Goal: Information Seeking & Learning: Learn about a topic

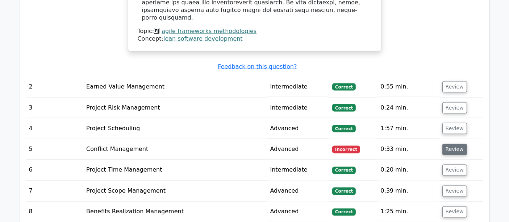
click at [448, 144] on button "Review" at bounding box center [454, 149] width 25 height 11
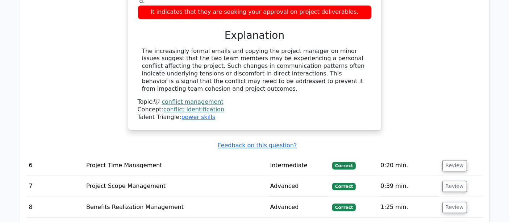
scroll to position [1559, 0]
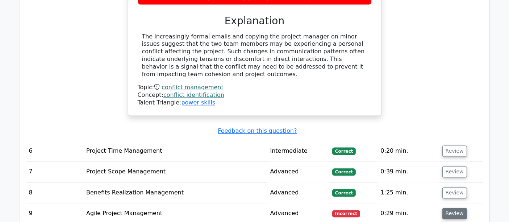
click at [453, 208] on button "Review" at bounding box center [454, 213] width 25 height 11
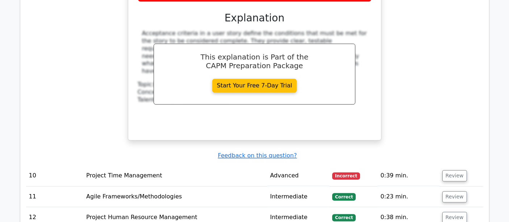
scroll to position [1942, 0]
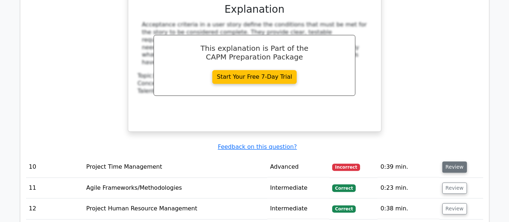
click at [458, 161] on button "Review" at bounding box center [454, 166] width 25 height 11
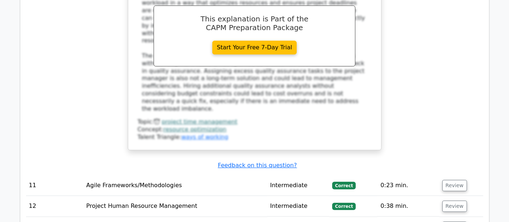
scroll to position [2355, 0]
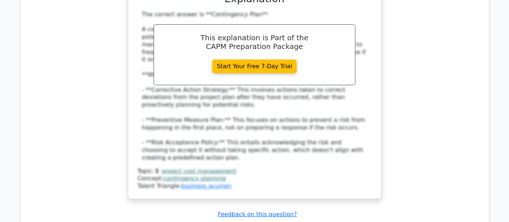
scroll to position [2837, 0]
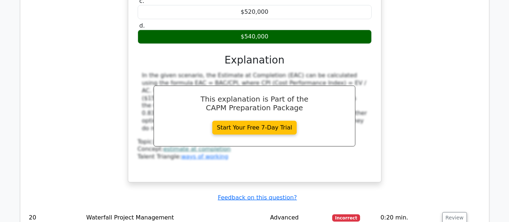
scroll to position [3188, 0]
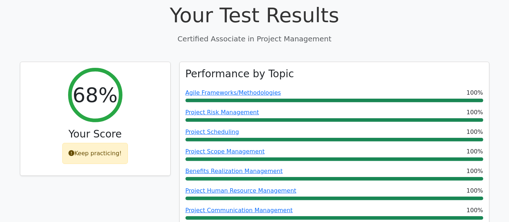
scroll to position [0, 0]
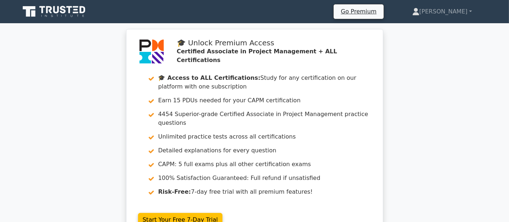
click at [68, 7] on icon at bounding box center [70, 9] width 6 height 7
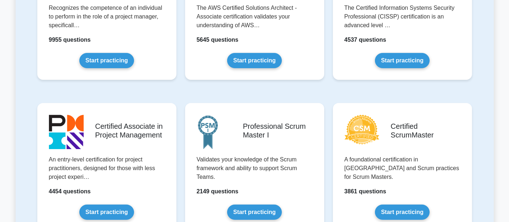
scroll to position [272, 0]
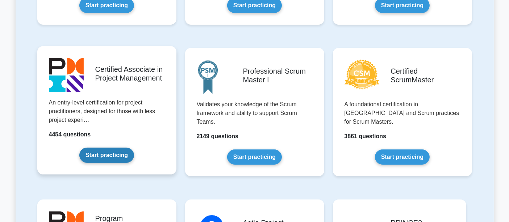
click at [102, 153] on link "Start practicing" at bounding box center [106, 154] width 55 height 15
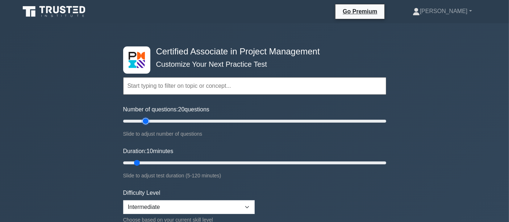
drag, startPoint x: 133, startPoint y: 120, endPoint x: 147, endPoint y: 120, distance: 14.2
type input "20"
click at [147, 120] on input "Number of questions: 20 questions" at bounding box center [254, 121] width 263 height 9
drag, startPoint x: 136, startPoint y: 163, endPoint x: 140, endPoint y: 164, distance: 3.7
click at [140, 164] on input "Duration: 10 minutes" at bounding box center [254, 162] width 263 height 9
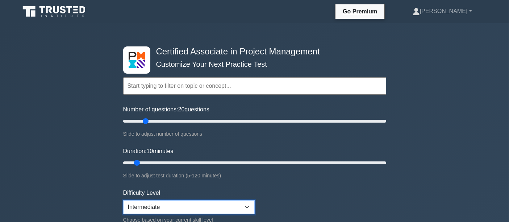
click at [192, 210] on select "Beginner Intermediate Expert" at bounding box center [189, 207] width 132 height 14
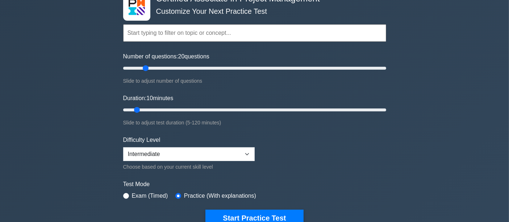
scroll to position [83, 0]
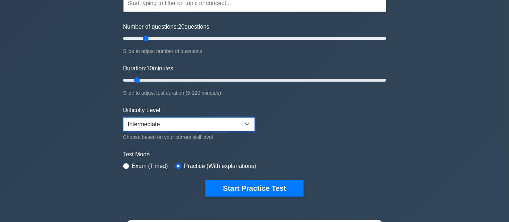
click at [186, 117] on select "Beginner Intermediate Expert" at bounding box center [189, 124] width 132 height 14
click at [74, 175] on div "Certified Associate in Project Management Customize Your Next Practice Test Top…" at bounding box center [254, 186] width 509 height 490
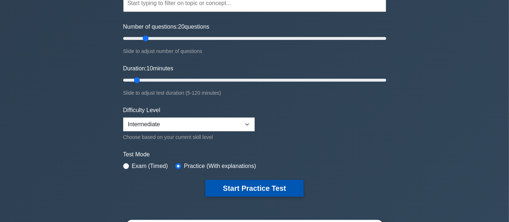
click at [238, 192] on button "Start Practice Test" at bounding box center [254, 188] width 98 height 17
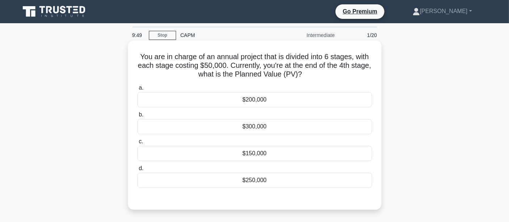
click at [315, 102] on div "$200,000" at bounding box center [254, 99] width 235 height 15
click at [137, 90] on input "a. $200,000" at bounding box center [137, 88] width 0 height 5
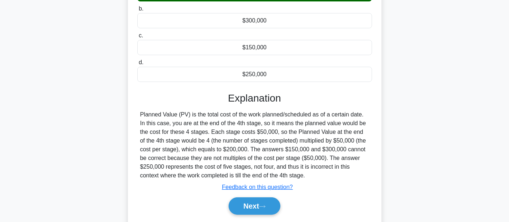
scroll to position [109, 0]
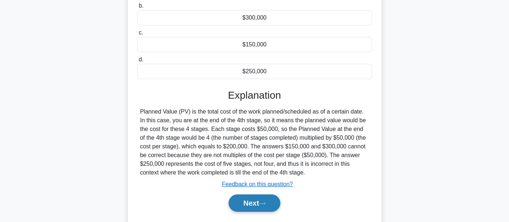
click at [238, 203] on button "Next" at bounding box center [255, 202] width 52 height 17
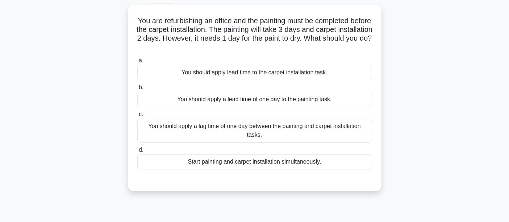
scroll to position [36, 0]
click at [271, 99] on div "You should apply a lead time of one day to the painting task." at bounding box center [254, 98] width 235 height 15
click at [137, 90] on input "b. You should apply a lead time of one day to the painting task." at bounding box center [137, 87] width 0 height 5
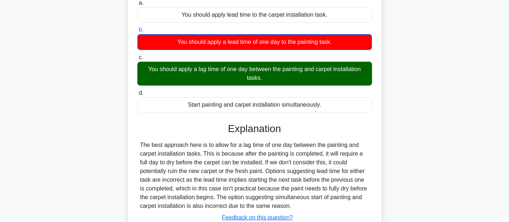
scroll to position [170, 0]
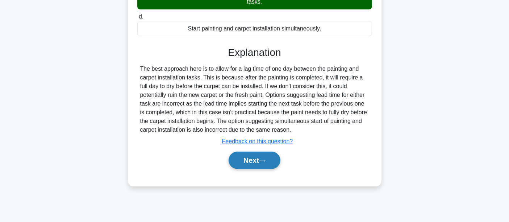
click at [244, 161] on button "Next" at bounding box center [255, 159] width 52 height 17
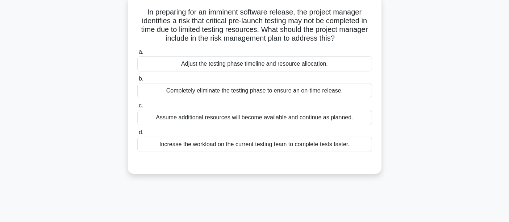
scroll to position [41, 0]
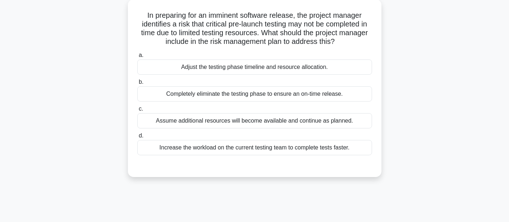
click at [238, 74] on div "Adjust the testing phase timeline and resource allocation." at bounding box center [254, 66] width 235 height 15
click at [137, 58] on input "a. Adjust the testing phase timeline and resource allocation." at bounding box center [137, 55] width 0 height 5
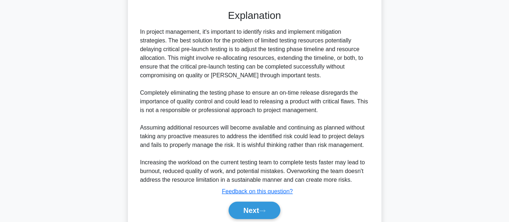
scroll to position [224, 0]
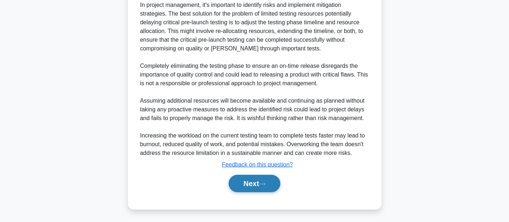
click at [271, 180] on button "Next" at bounding box center [255, 183] width 52 height 17
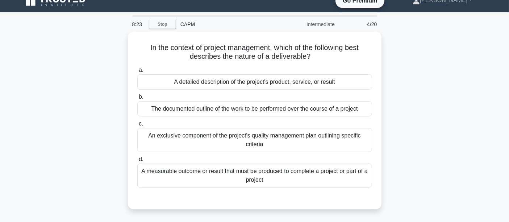
scroll to position [12, 0]
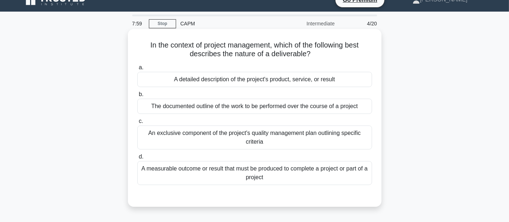
click at [332, 172] on div "A measurable outcome or result that must be produced to complete a project or p…" at bounding box center [254, 173] width 235 height 24
click at [137, 159] on input "d. A measurable outcome or result that must be produced to complete a project o…" at bounding box center [137, 156] width 0 height 5
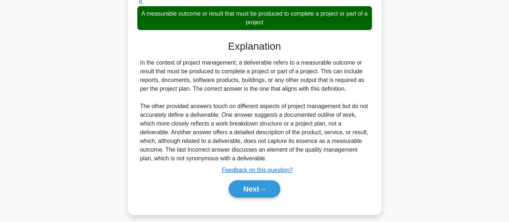
scroll to position [172, 0]
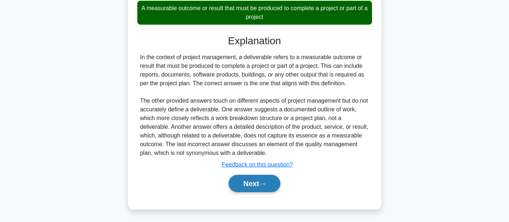
click at [267, 178] on button "Next" at bounding box center [255, 183] width 52 height 17
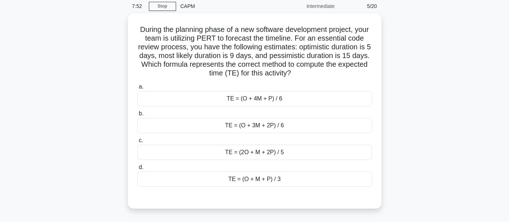
scroll to position [28, 0]
click at [281, 98] on div "TE = (O + 4M + P) / 6" at bounding box center [254, 98] width 235 height 15
click at [137, 89] on input "a. TE = (O + 4M + P) / 6" at bounding box center [137, 86] width 0 height 5
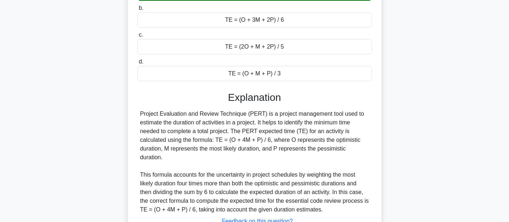
scroll to position [189, 0]
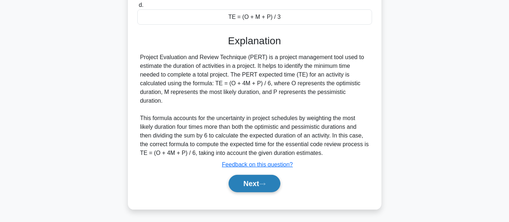
click at [255, 187] on button "Next" at bounding box center [255, 183] width 52 height 17
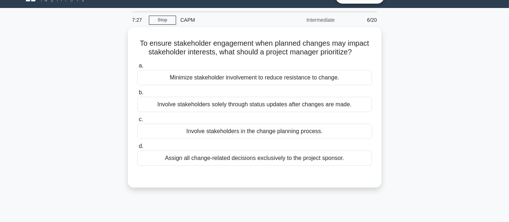
scroll to position [12, 0]
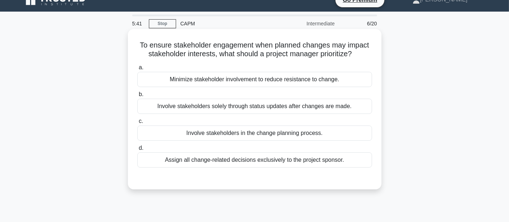
click at [197, 137] on div "Involve stakeholders in the change planning process." at bounding box center [254, 132] width 235 height 15
click at [137, 124] on input "c. Involve stakeholders in the change planning process." at bounding box center [137, 121] width 0 height 5
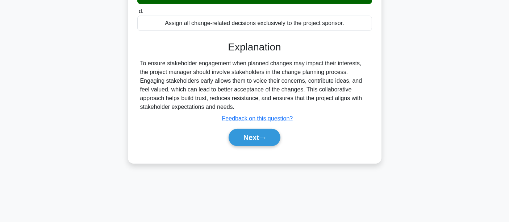
scroll to position [152, 0]
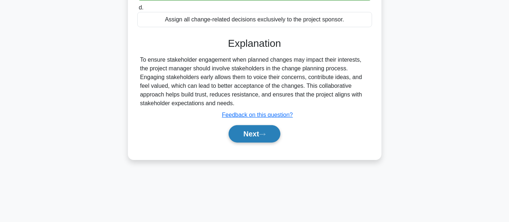
click at [269, 141] on button "Next" at bounding box center [255, 133] width 52 height 17
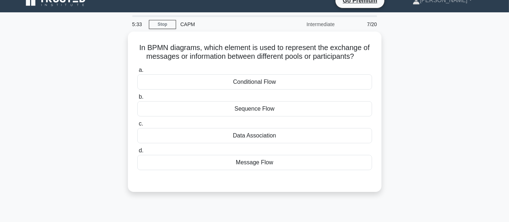
scroll to position [12, 0]
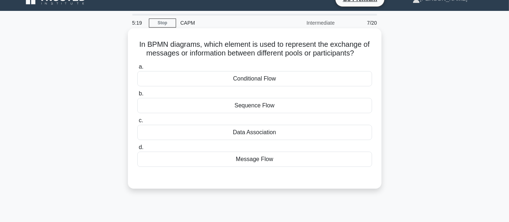
click at [278, 81] on div "Conditional Flow" at bounding box center [254, 78] width 235 height 15
click at [137, 69] on input "a. Conditional Flow" at bounding box center [137, 67] width 0 height 5
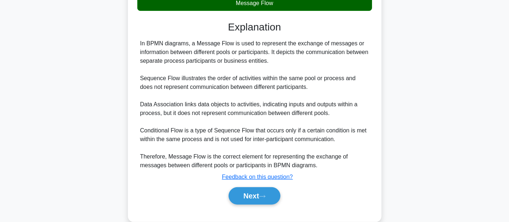
scroll to position [181, 0]
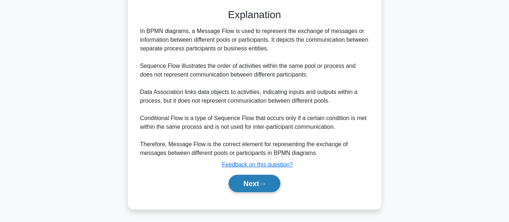
click at [235, 182] on button "Next" at bounding box center [255, 183] width 52 height 17
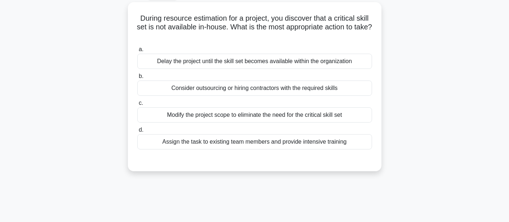
scroll to position [38, 0]
click at [221, 91] on div "Consider outsourcing or hiring contractors with the required skills" at bounding box center [254, 88] width 235 height 15
click at [137, 79] on input "b. Consider outsourcing or hiring contractors with the required skills" at bounding box center [137, 76] width 0 height 5
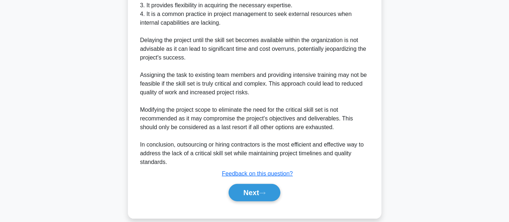
scroll to position [294, 0]
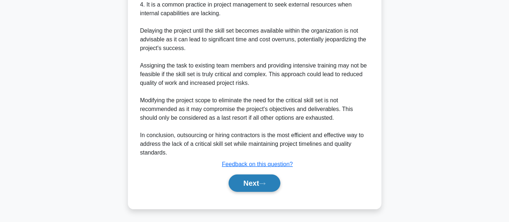
click at [269, 186] on button "Next" at bounding box center [255, 182] width 52 height 17
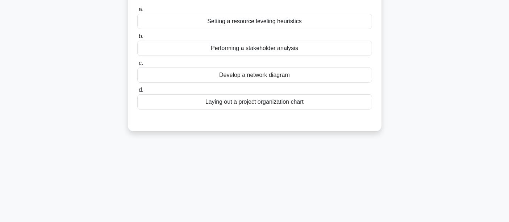
scroll to position [0, 0]
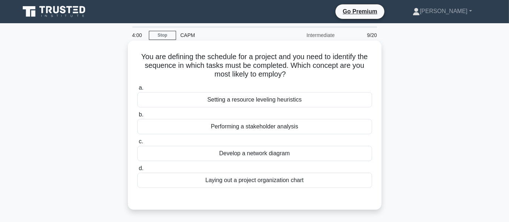
click at [228, 101] on div "Setting a resource leveling heuristics" at bounding box center [254, 99] width 235 height 15
click at [137, 90] on input "a. Setting a resource leveling heuristics" at bounding box center [137, 88] width 0 height 5
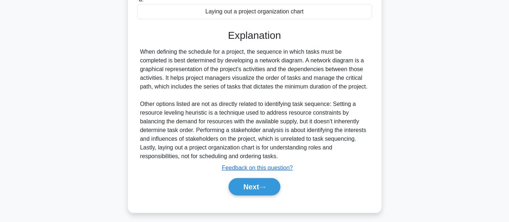
scroll to position [172, 0]
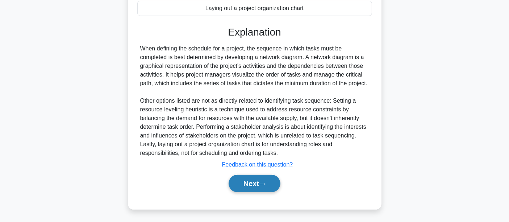
click at [266, 182] on icon at bounding box center [262, 184] width 7 height 4
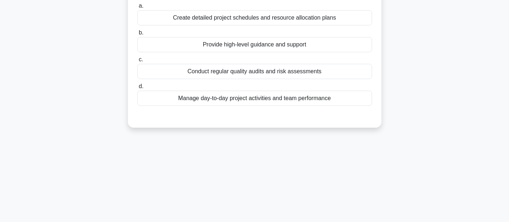
scroll to position [24, 0]
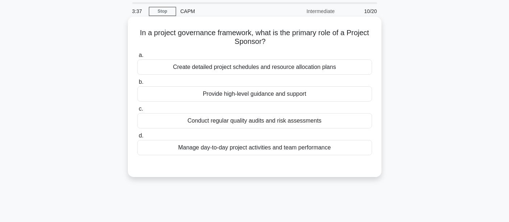
click at [237, 95] on div "Provide high-level guidance and support" at bounding box center [254, 93] width 235 height 15
click at [137, 84] on input "b. Provide high-level guidance and support" at bounding box center [137, 82] width 0 height 5
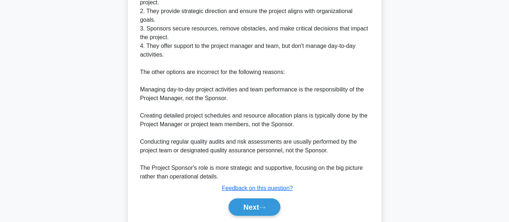
scroll to position [251, 0]
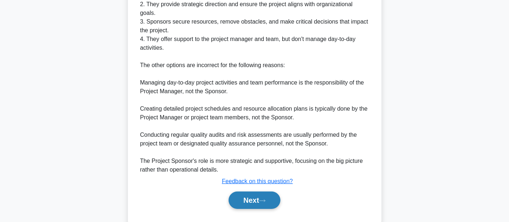
click at [234, 196] on button "Next" at bounding box center [255, 199] width 52 height 17
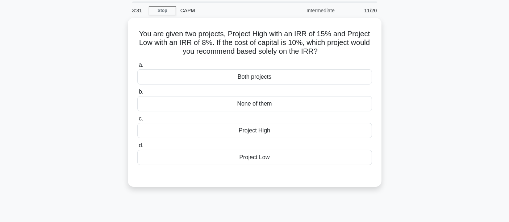
scroll to position [22, 0]
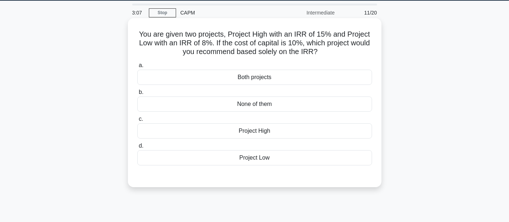
click at [294, 158] on div "Project Low" at bounding box center [254, 157] width 235 height 15
click at [137, 148] on input "d. Project Low" at bounding box center [137, 145] width 0 height 5
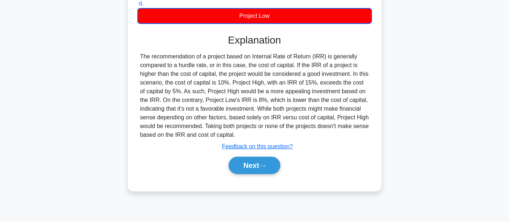
scroll to position [169, 0]
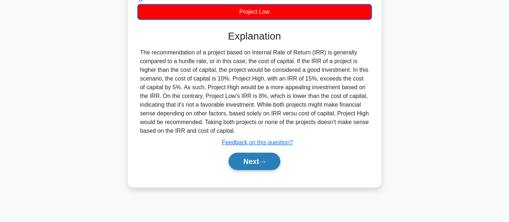
click at [242, 161] on button "Next" at bounding box center [255, 161] width 52 height 17
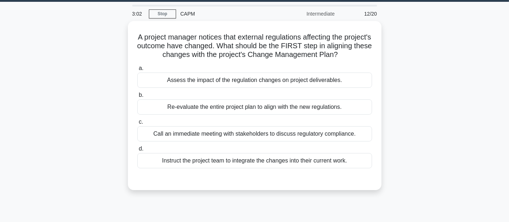
scroll to position [21, 0]
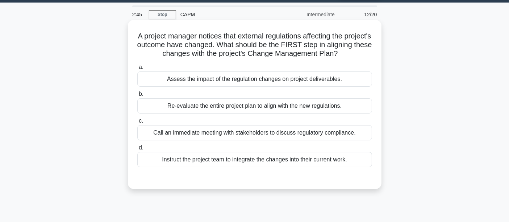
click at [224, 87] on div "Assess the impact of the regulation changes on project deliverables." at bounding box center [254, 78] width 235 height 15
click at [137, 70] on input "a. Assess the impact of the regulation changes on project deliverables." at bounding box center [137, 67] width 0 height 5
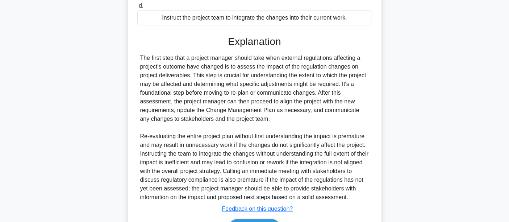
scroll to position [215, 0]
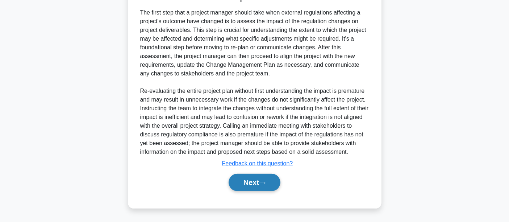
click at [250, 188] on button "Next" at bounding box center [255, 182] width 52 height 17
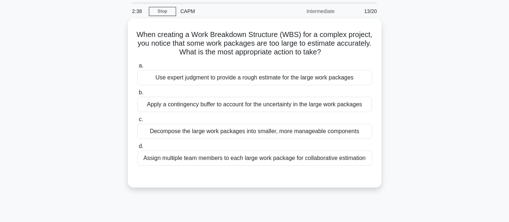
scroll to position [24, 0]
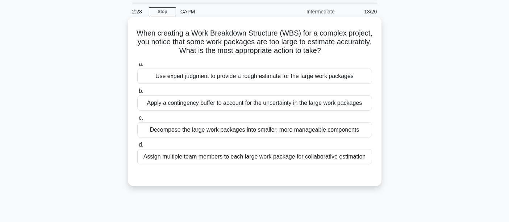
click at [219, 124] on div "Decompose the large work packages into smaller, more manageable components" at bounding box center [254, 129] width 235 height 15
click at [137, 120] on input "c. Decompose the large work packages into smaller, more manageable components" at bounding box center [137, 118] width 0 height 5
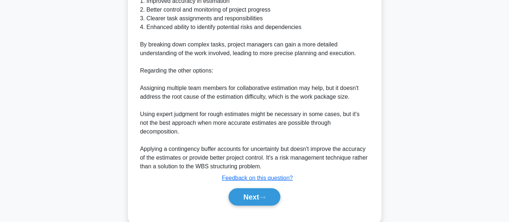
scroll to position [274, 0]
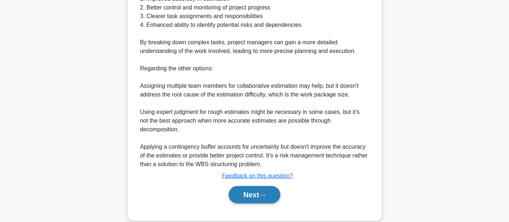
click at [270, 186] on button "Next" at bounding box center [255, 194] width 52 height 17
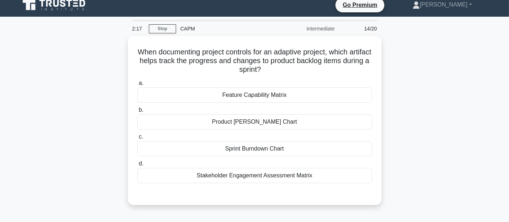
scroll to position [8, 0]
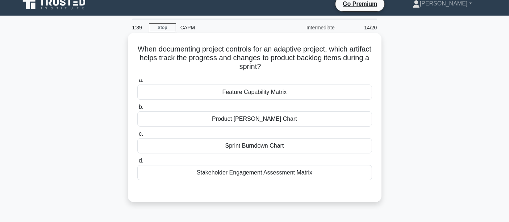
click at [228, 152] on div "Sprint Burndown Chart" at bounding box center [254, 145] width 235 height 15
click at [137, 136] on input "c. Sprint Burndown Chart" at bounding box center [137, 134] width 0 height 5
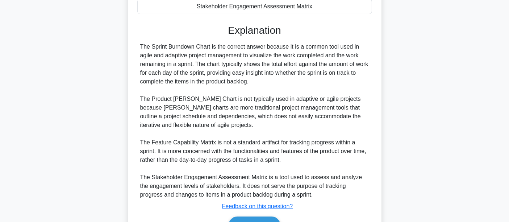
scroll to position [215, 0]
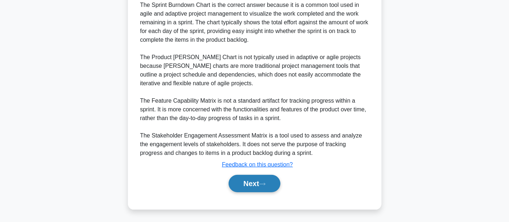
click at [236, 181] on button "Next" at bounding box center [255, 183] width 52 height 17
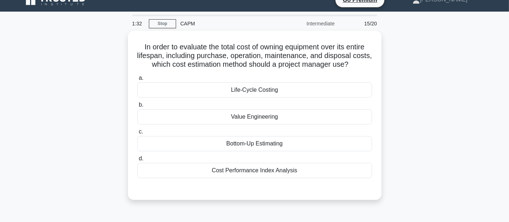
scroll to position [11, 0]
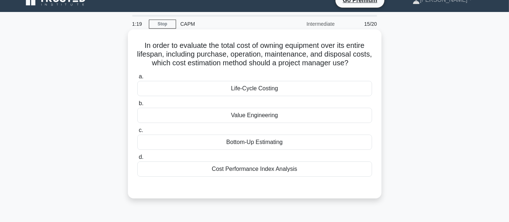
click at [262, 167] on div "Cost Performance Index Analysis" at bounding box center [254, 168] width 235 height 15
click at [137, 159] on input "d. Cost Performance Index Analysis" at bounding box center [137, 157] width 0 height 5
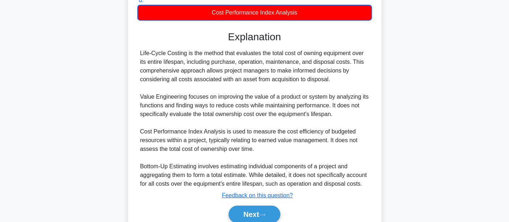
scroll to position [199, 0]
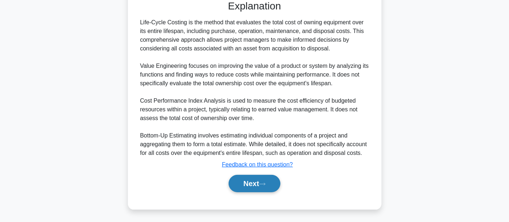
click at [271, 176] on button "Next" at bounding box center [255, 183] width 52 height 17
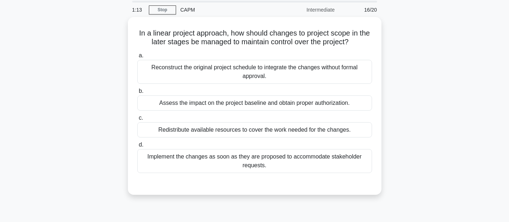
scroll to position [25, 0]
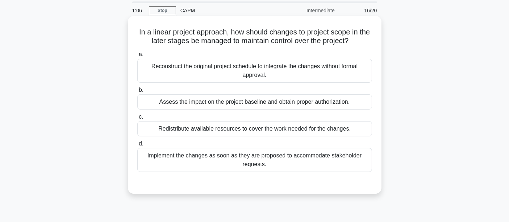
click at [277, 104] on div "Assess the impact on the project baseline and obtain proper authorization." at bounding box center [254, 101] width 235 height 15
click at [137, 92] on input "b. Assess the impact on the project baseline and obtain proper authorization." at bounding box center [137, 90] width 0 height 5
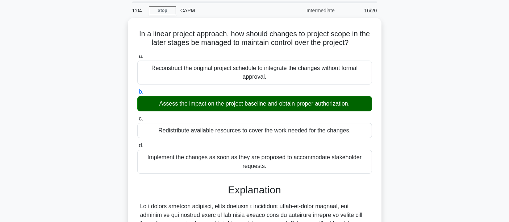
scroll to position [198, 0]
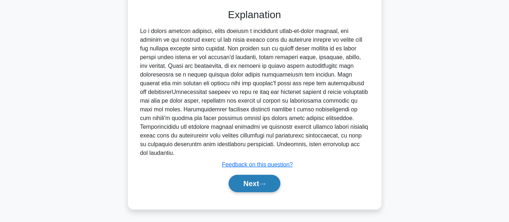
click at [251, 182] on button "Next" at bounding box center [255, 183] width 52 height 17
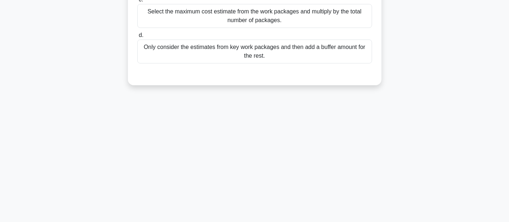
scroll to position [170, 0]
drag, startPoint x: 450, startPoint y: 172, endPoint x: 478, endPoint y: 161, distance: 30.1
click at [473, 162] on div "1:02 Stop CAPM Intermediate 17/20 In an ongoing highway construction project, y…" at bounding box center [255, 38] width 478 height 362
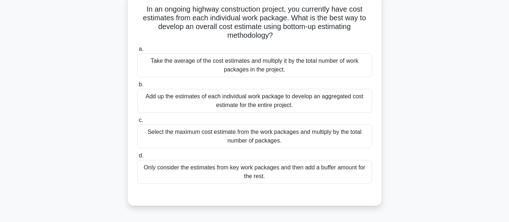
scroll to position [51, 0]
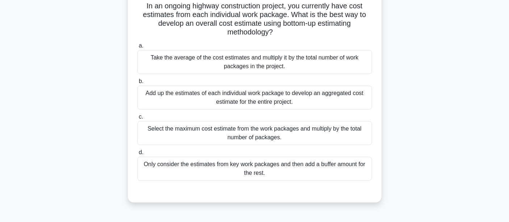
click at [218, 59] on div "Take the average of the cost estimates and multiply it by the total number of w…" at bounding box center [254, 62] width 235 height 24
click at [137, 48] on input "a. Take the average of the cost estimates and multiply it by the total number o…" at bounding box center [137, 45] width 0 height 5
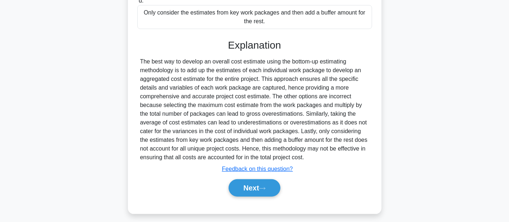
scroll to position [207, 0]
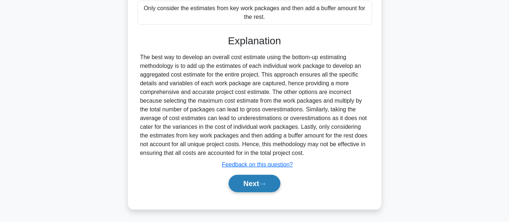
click at [265, 183] on icon at bounding box center [262, 184] width 6 height 2
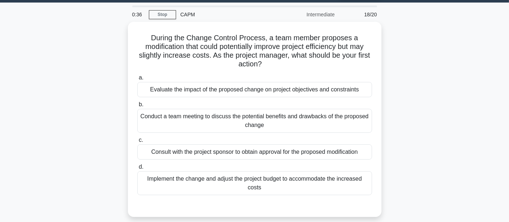
scroll to position [16, 0]
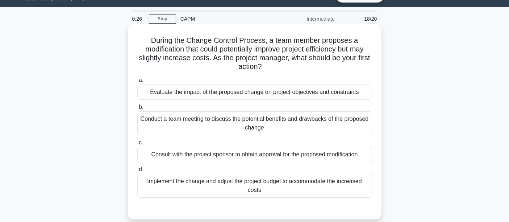
click at [256, 101] on div "a. Evaluate the impact of the proposed change on project objectives and constra…" at bounding box center [255, 136] width 244 height 125
click at [266, 95] on div "Evaluate the impact of the proposed change on project objectives and constraints" at bounding box center [254, 91] width 235 height 15
click at [137, 83] on input "a. Evaluate the impact of the proposed change on project objectives and constra…" at bounding box center [137, 80] width 0 height 5
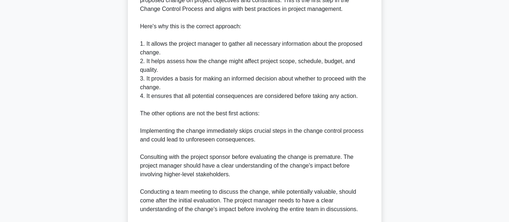
scroll to position [337, 0]
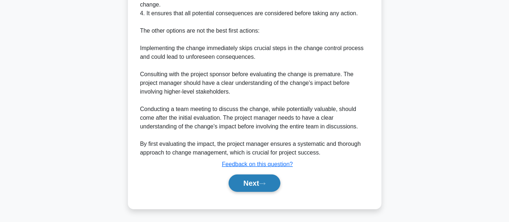
click at [276, 185] on button "Next" at bounding box center [255, 182] width 52 height 17
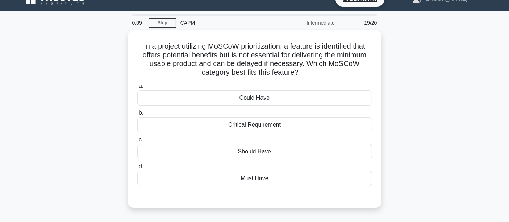
scroll to position [14, 0]
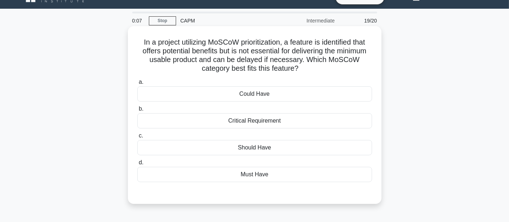
click at [260, 169] on div "Must Have" at bounding box center [254, 174] width 235 height 15
click at [137, 165] on input "d. Must Have" at bounding box center [137, 162] width 0 height 5
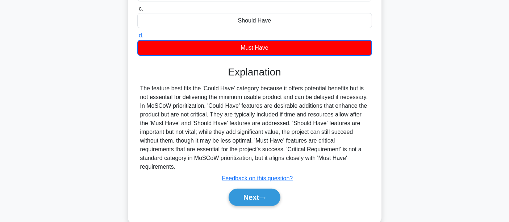
scroll to position [170, 0]
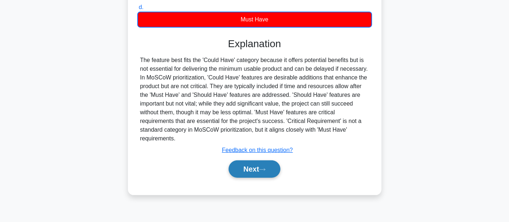
drag, startPoint x: 245, startPoint y: 178, endPoint x: 258, endPoint y: 161, distance: 21.2
click at [258, 161] on div "Next" at bounding box center [254, 168] width 235 height 23
click at [258, 161] on button "Next" at bounding box center [255, 168] width 52 height 17
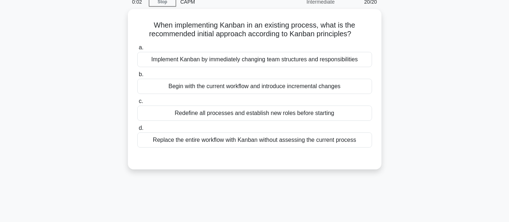
scroll to position [14, 0]
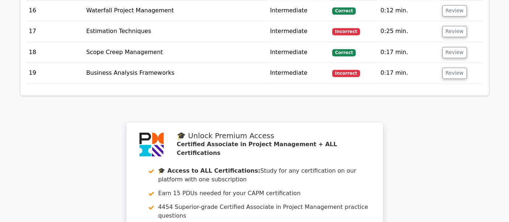
scroll to position [1623, 0]
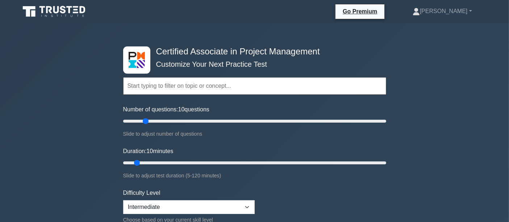
click at [76, 7] on icon at bounding box center [75, 6] width 5 height 1
